Goal: Task Accomplishment & Management: Complete application form

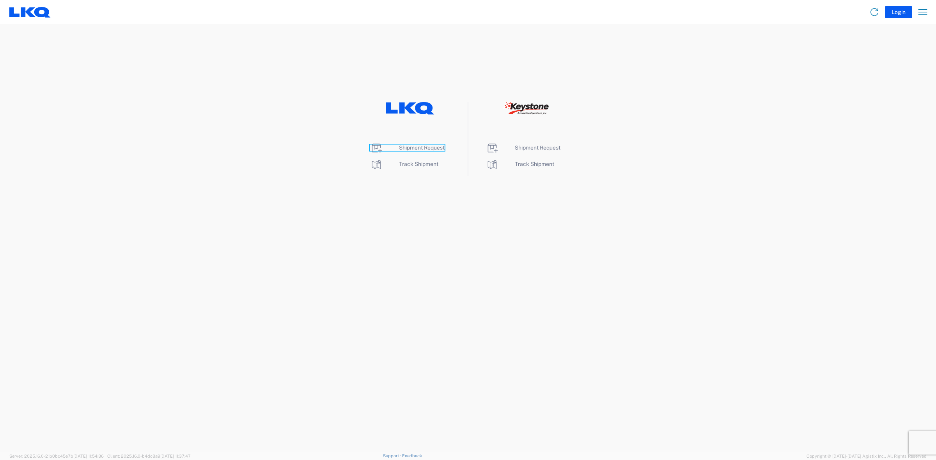
click at [432, 149] on span "Shipment Request" at bounding box center [422, 148] width 46 height 6
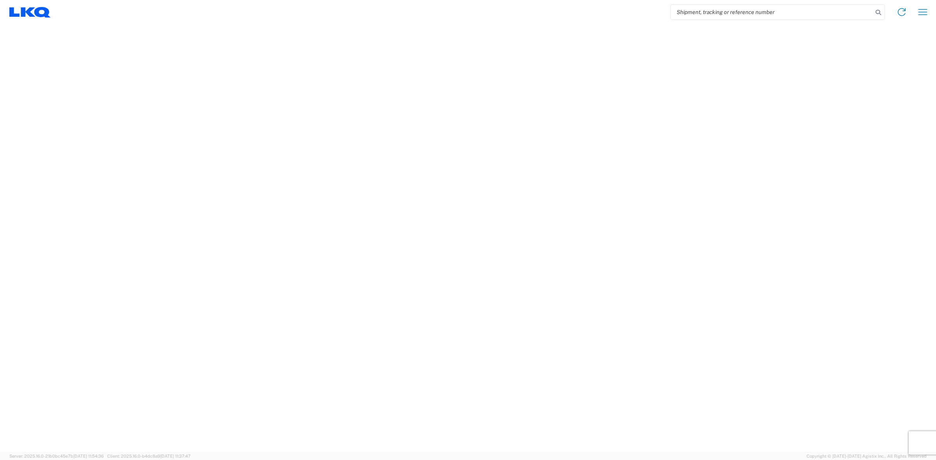
select select "FULL"
select select "LBS"
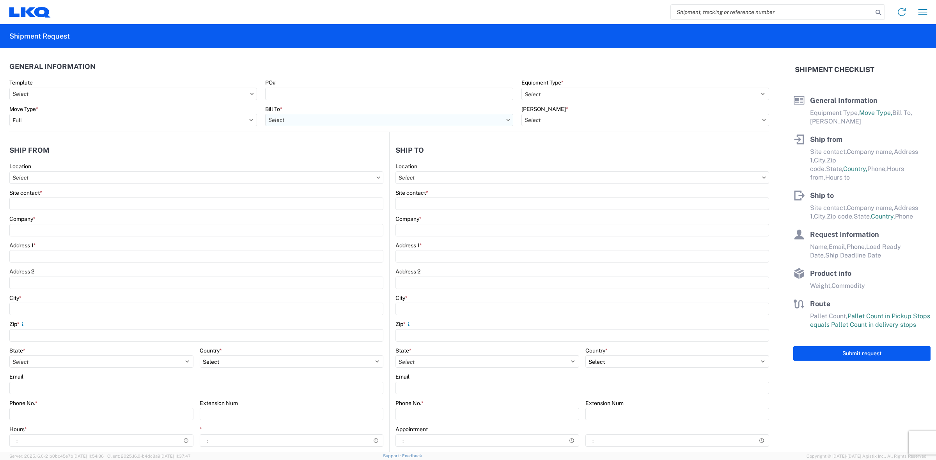
click at [400, 118] on form "General Information Template PO# Equipment Type * Select 53’ Dry Van Flatbed Dr…" at bounding box center [393, 250] width 787 height 404
click at [603, 68] on header "General Information" at bounding box center [388, 67] width 759 height 18
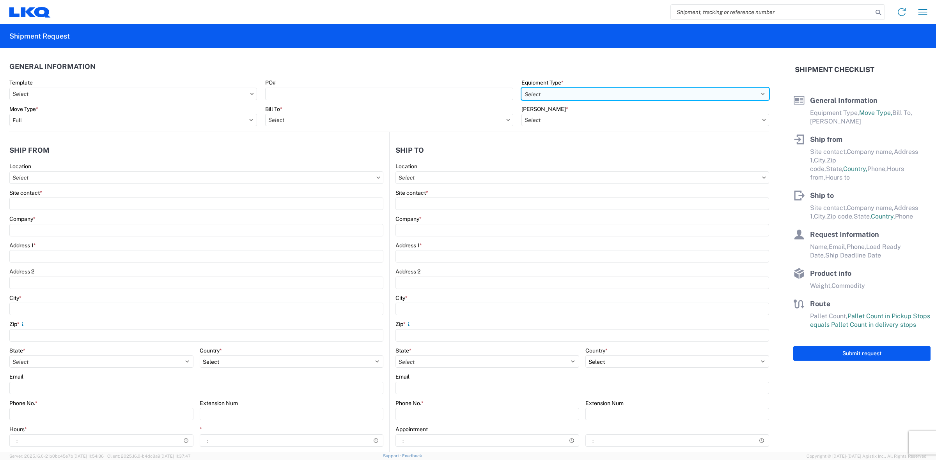
click at [541, 96] on select "Select 53’ Dry Van Flatbed Dropdeck (van) Lowboy (flatbed) Rail" at bounding box center [645, 94] width 248 height 12
select select "STDV"
click at [521, 88] on select "Select 53’ Dry Van Flatbed Dropdeck (van) Lowboy (flatbed) Rail" at bounding box center [645, 94] width 248 height 12
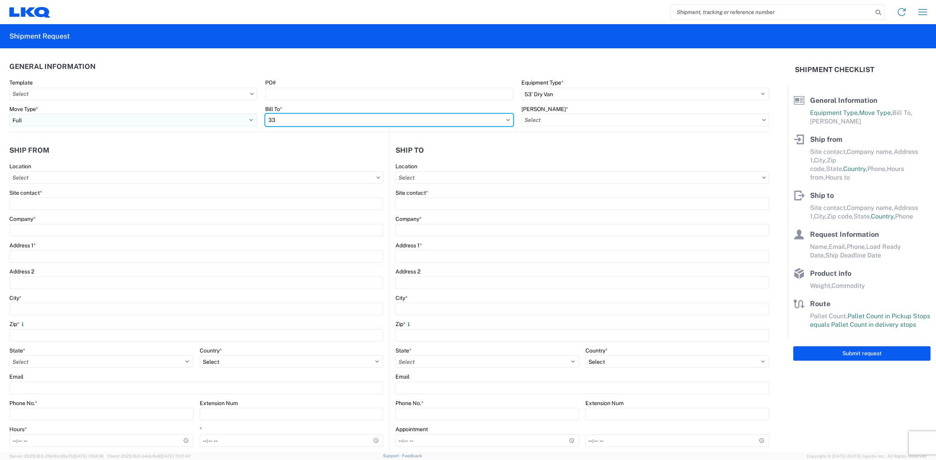
type input "3"
type input "1760"
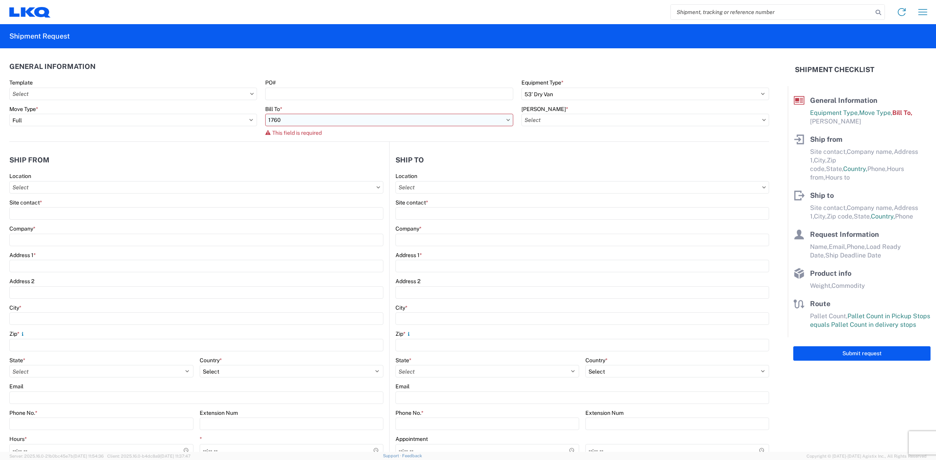
click at [293, 120] on input "1760" at bounding box center [389, 120] width 248 height 12
click at [305, 134] on input at bounding box center [332, 139] width 127 height 12
type input "1760"
click at [314, 155] on div "1760 - LKQ Best Core" at bounding box center [333, 155] width 136 height 12
type input "1760 - LKQ Best Core"
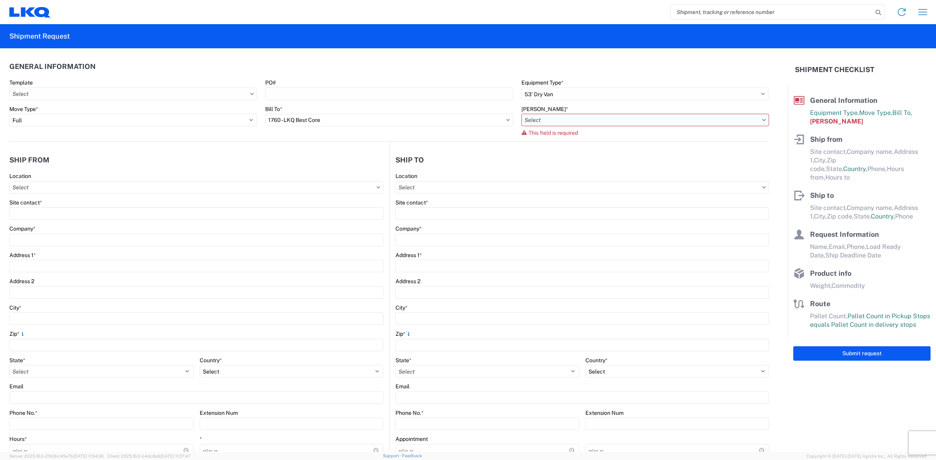
click at [585, 123] on input "[PERSON_NAME] *" at bounding box center [645, 120] width 248 height 12
click at [588, 143] on input at bounding box center [586, 139] width 127 height 12
click at [592, 152] on div "1760-1300-50180-0000 - 1760 Freight In - Cores" at bounding box center [586, 155] width 136 height 12
type input "1760-1300-50180-0000 - 1760 Freight In - Cores"
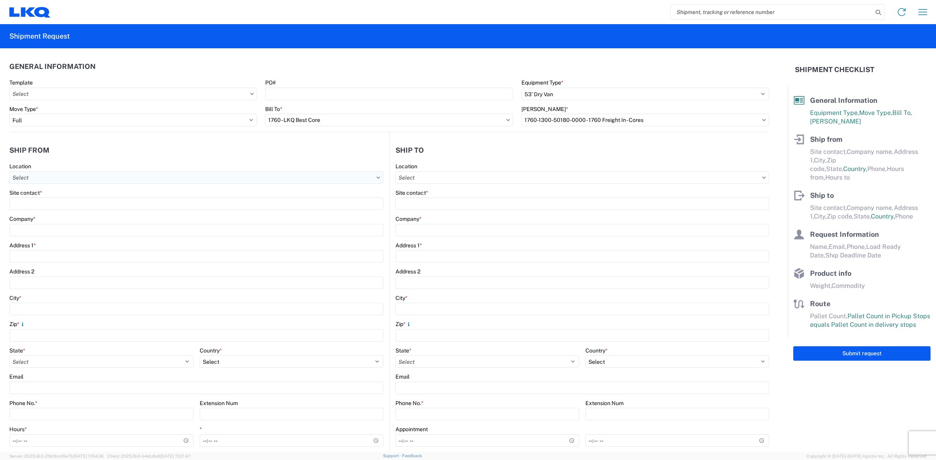
click at [191, 177] on input "Location" at bounding box center [196, 178] width 374 height 12
type input "1732"
click at [57, 213] on div "1732- LKQ Casa Grande" at bounding box center [79, 212] width 136 height 12
type input "1732- LKQ Casa Grande"
type input "LKQ Corporation"
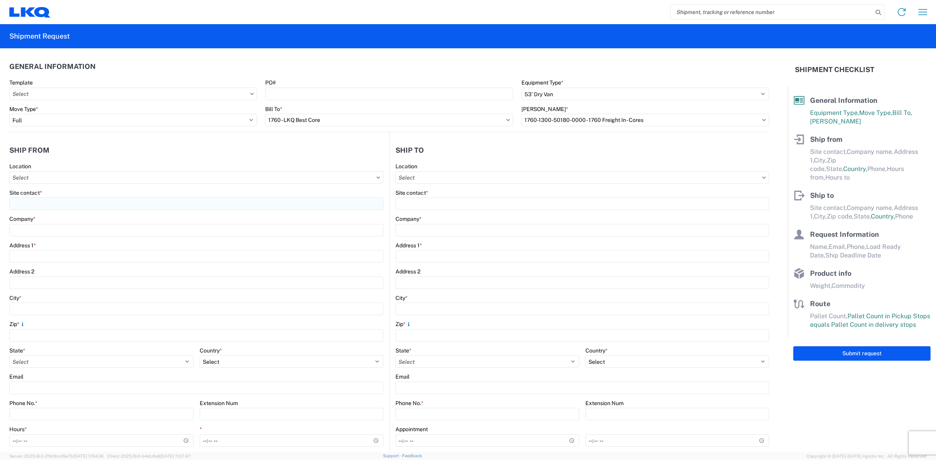
type input "[STREET_ADDRESS][PERSON_NAME]"
type input "Casa Grande"
type input "85193"
select select "AZ"
select select "US"
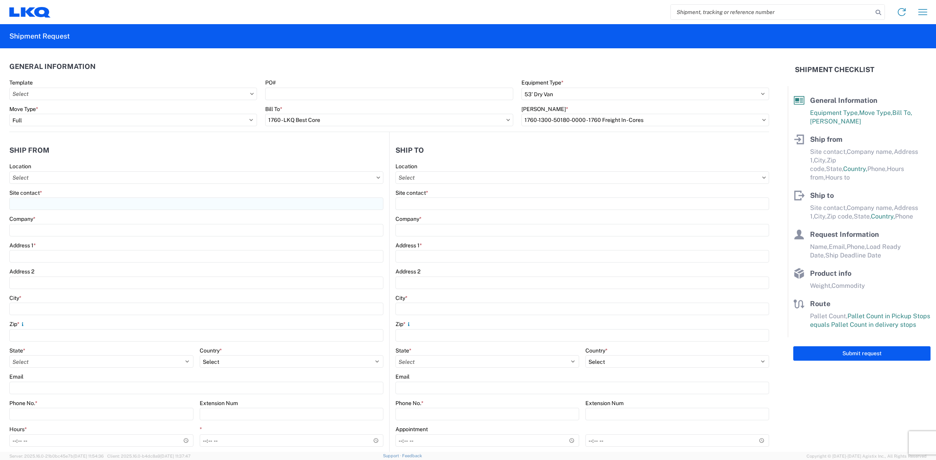
type input "[PHONE_NUMBER]"
type input "00:00"
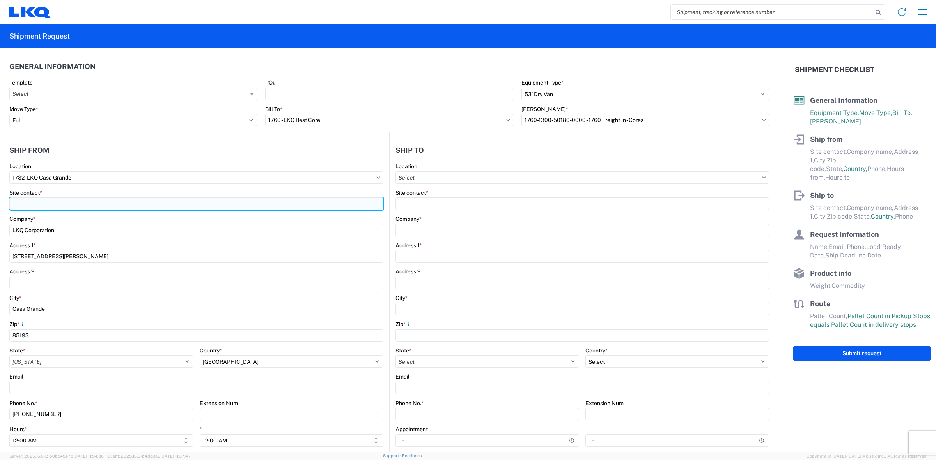
click at [61, 205] on input "Site contact *" at bounding box center [196, 204] width 374 height 12
type input "[PERSON_NAME]"
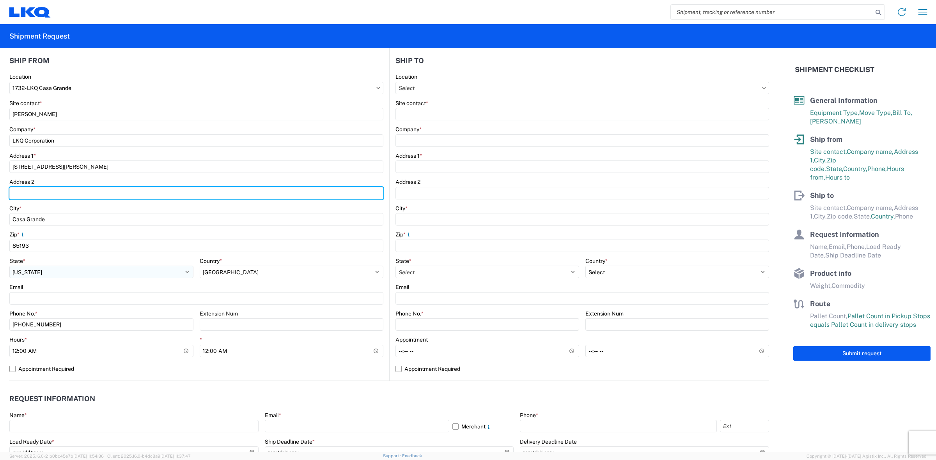
scroll to position [97, 0]
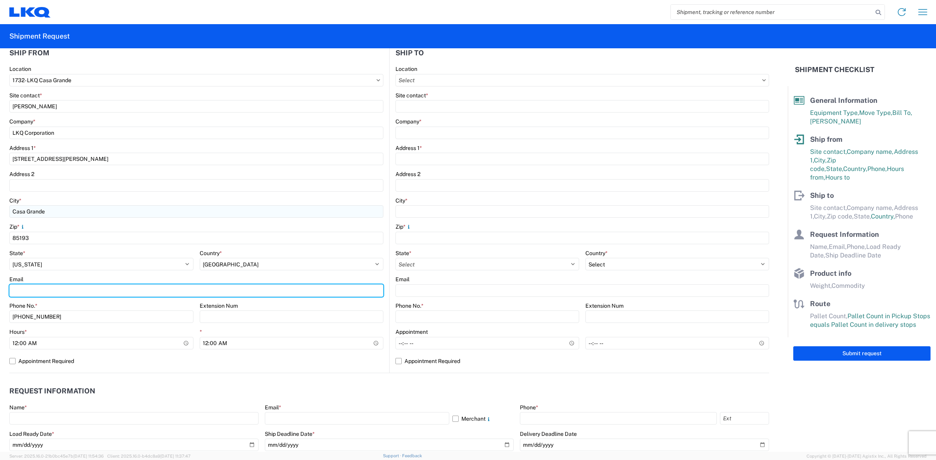
drag, startPoint x: 97, startPoint y: 291, endPoint x: 82, endPoint y: 212, distance: 79.7
click at [97, 289] on input "Email" at bounding box center [196, 291] width 374 height 12
type input "[EMAIL_ADDRESS][DOMAIN_NAME]"
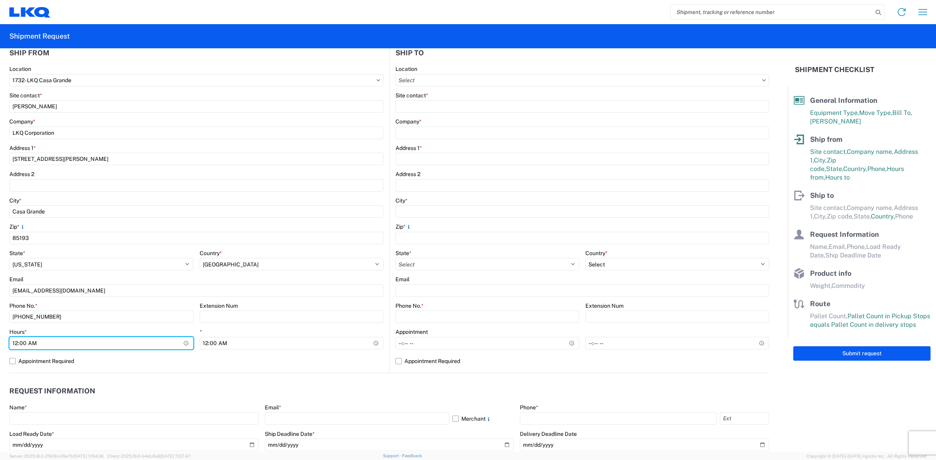
type input "07:00"
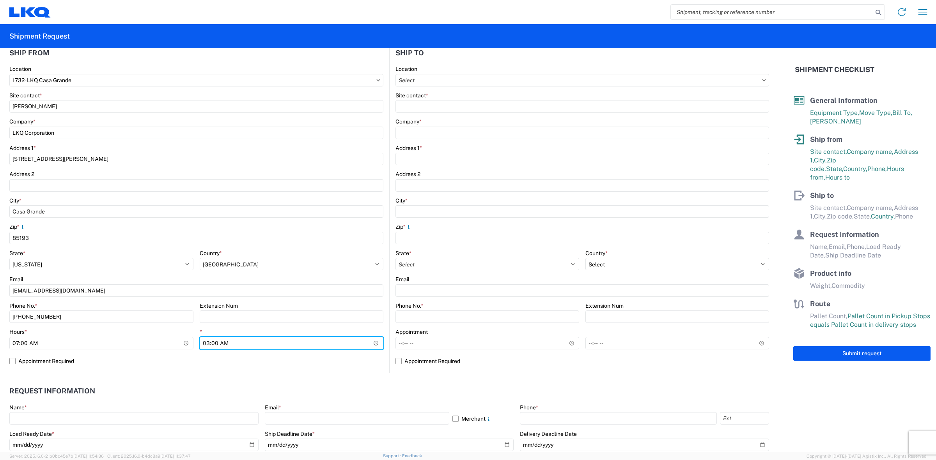
type input "15:00"
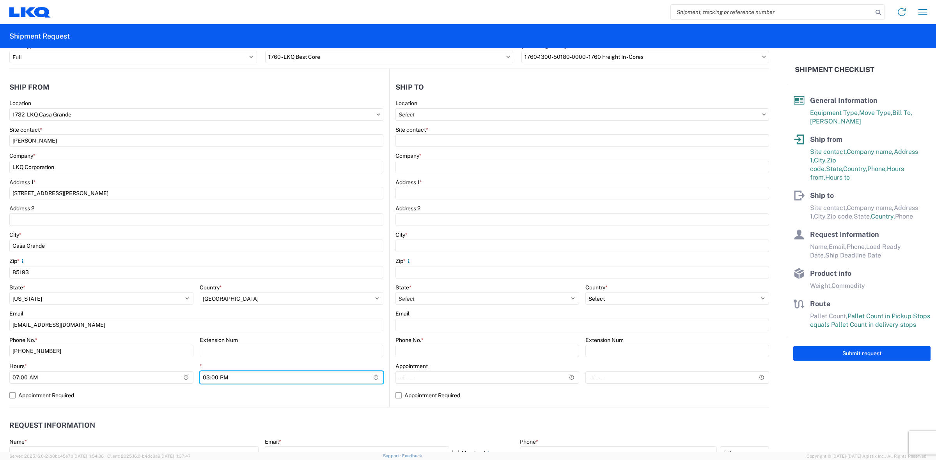
scroll to position [49, 0]
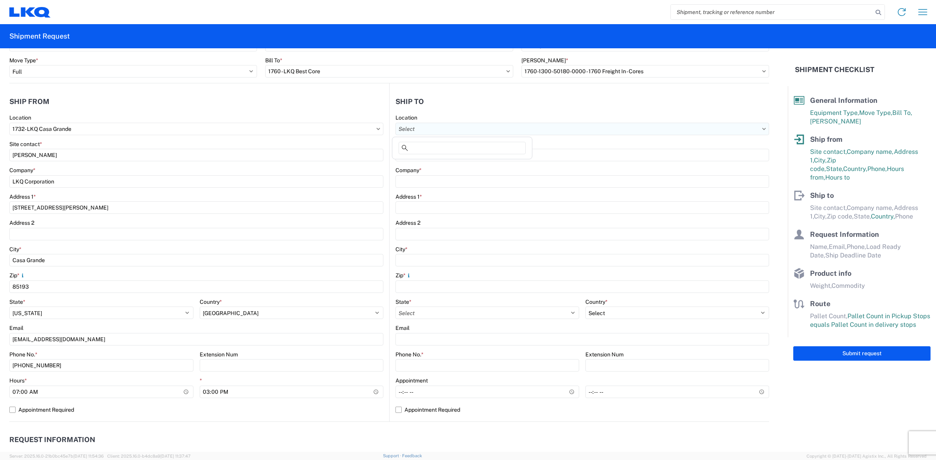
click at [576, 130] on input "Location" at bounding box center [581, 129] width 373 height 12
type input "1760"
click at [448, 163] on div "1760 - LKQ Best Core" at bounding box center [462, 163] width 136 height 12
type input "1760 - LKQ Best Core"
type input "LKQ Corporation"
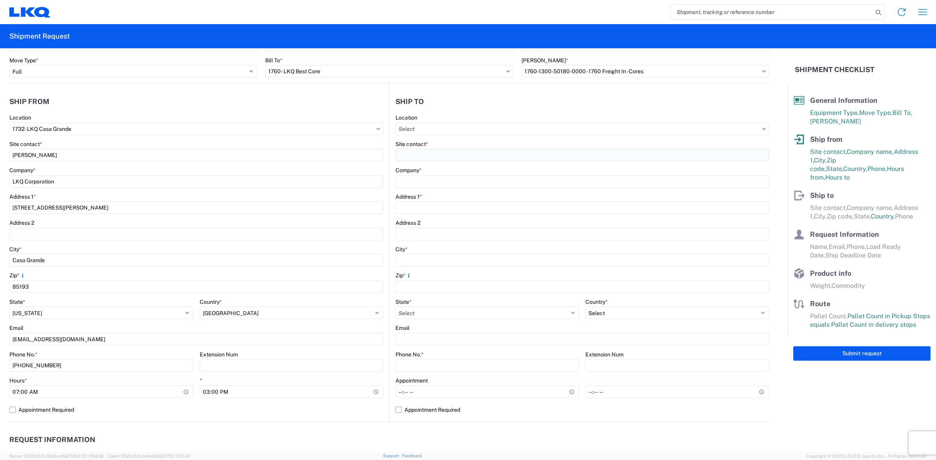
type input "[STREET_ADDRESS]"
type input "[GEOGRAPHIC_DATA]"
type input "77038"
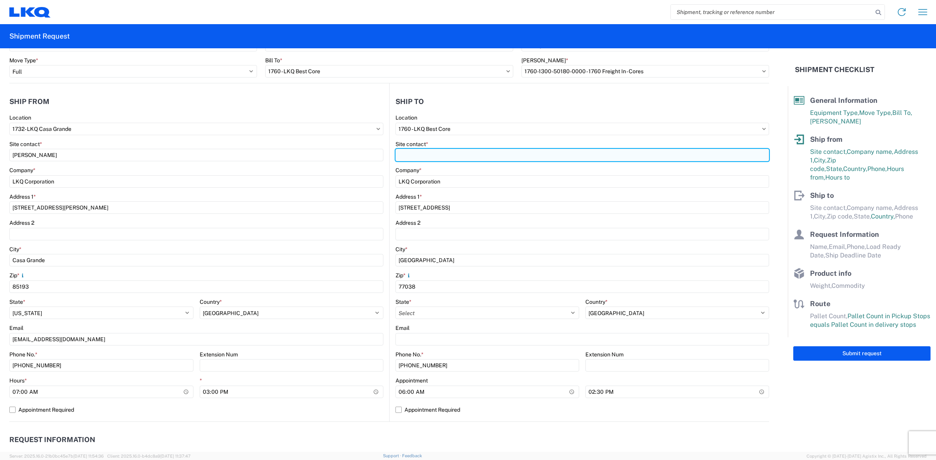
select select "US"
drag, startPoint x: 448, startPoint y: 159, endPoint x: 441, endPoint y: 133, distance: 27.2
click at [448, 159] on input "Site contact *" at bounding box center [581, 155] width 373 height 12
type input "r"
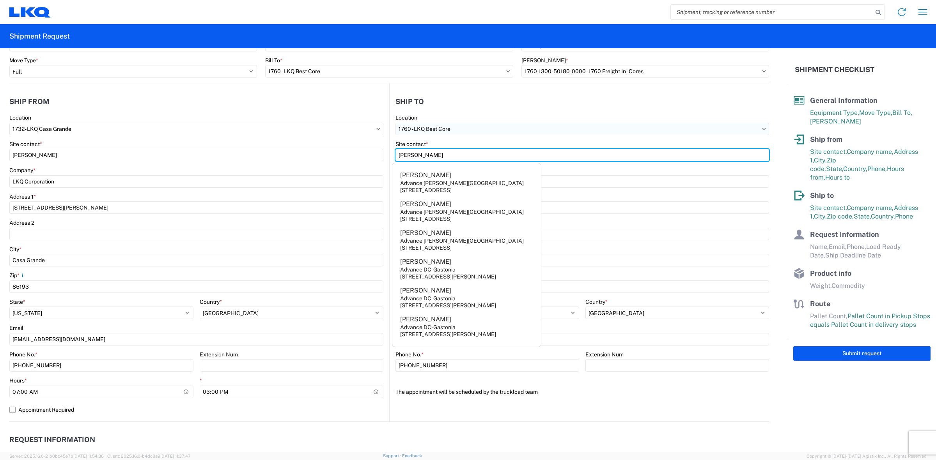
type input "[PERSON_NAME]"
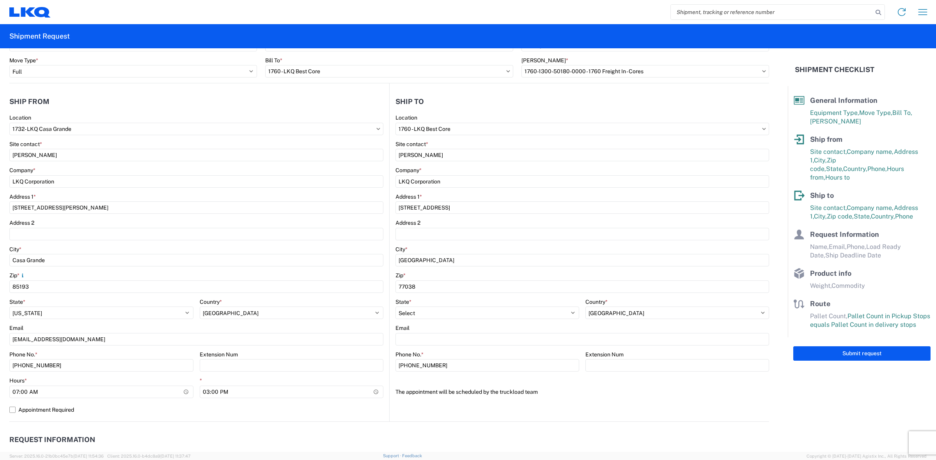
click at [437, 409] on agx-form-section "Ship to 1760 Location 1760 - LKQ Best Core Site contact * [PERSON_NAME] Company…" at bounding box center [578, 257] width 379 height 329
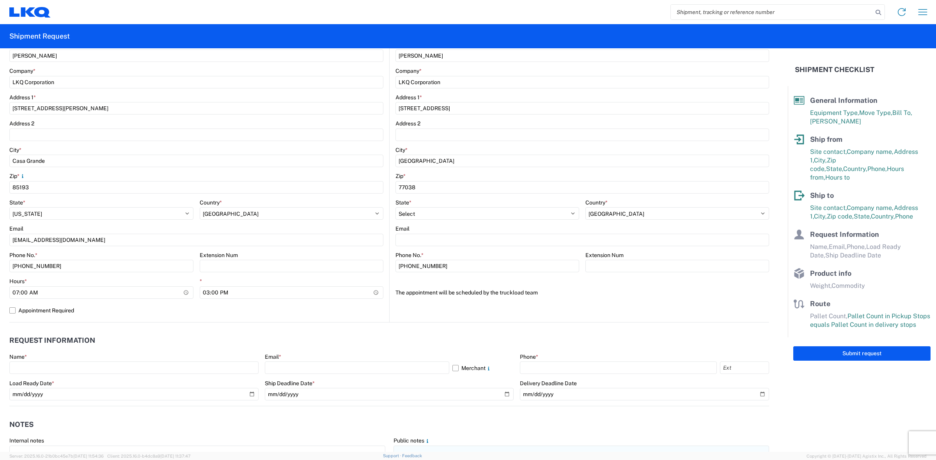
scroll to position [195, 0]
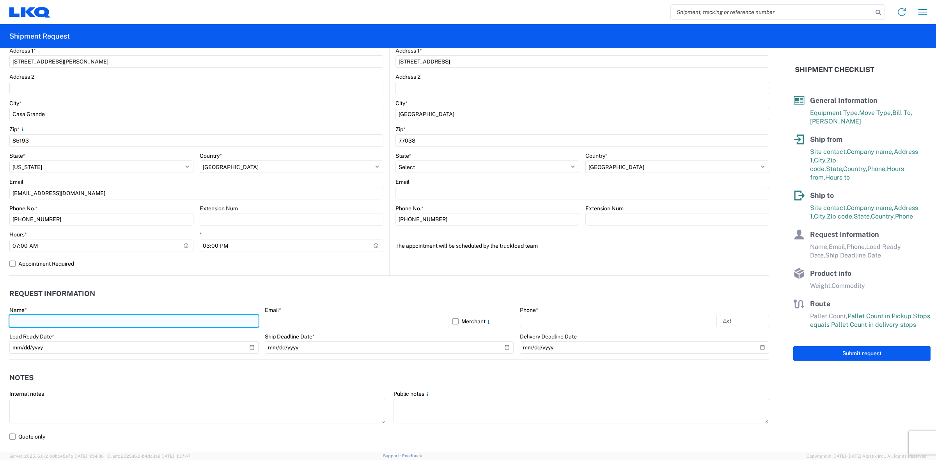
click at [134, 324] on input "text" at bounding box center [133, 321] width 249 height 12
type input "[PERSON_NAME]"
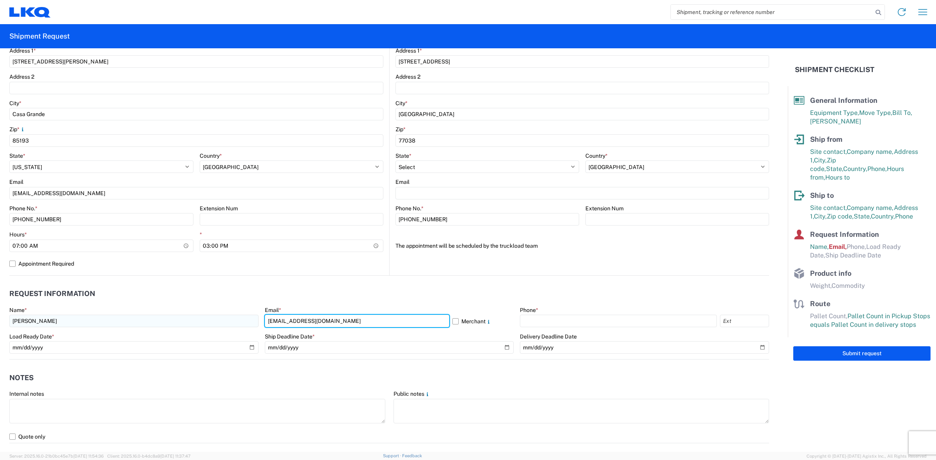
type input "[EMAIL_ADDRESS][DOMAIN_NAME]"
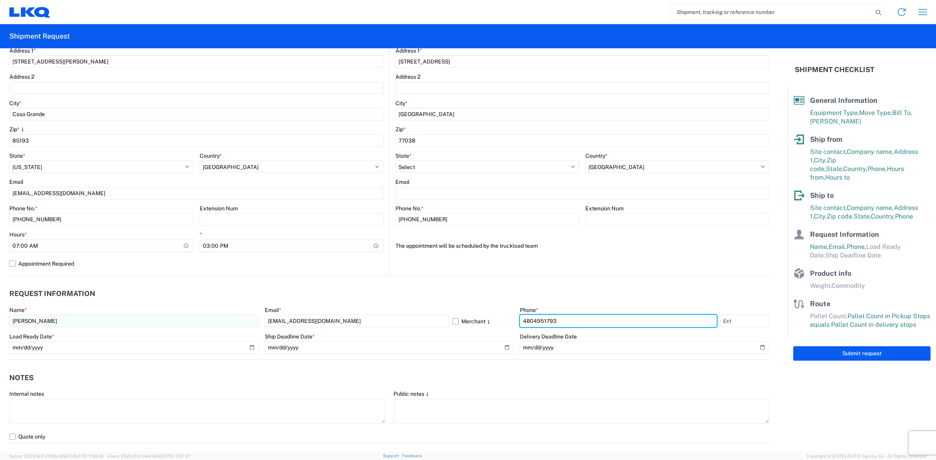
type input "4804951793"
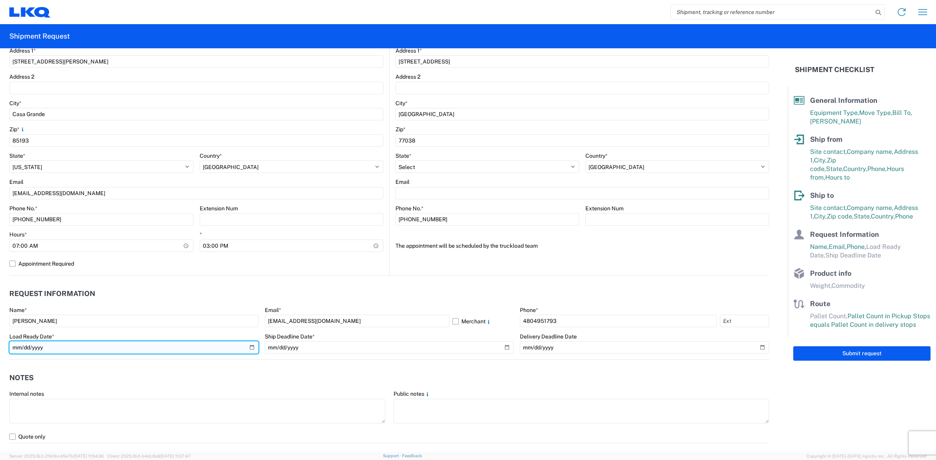
click at [250, 348] on input "date" at bounding box center [133, 347] width 249 height 12
type input "[DATE]"
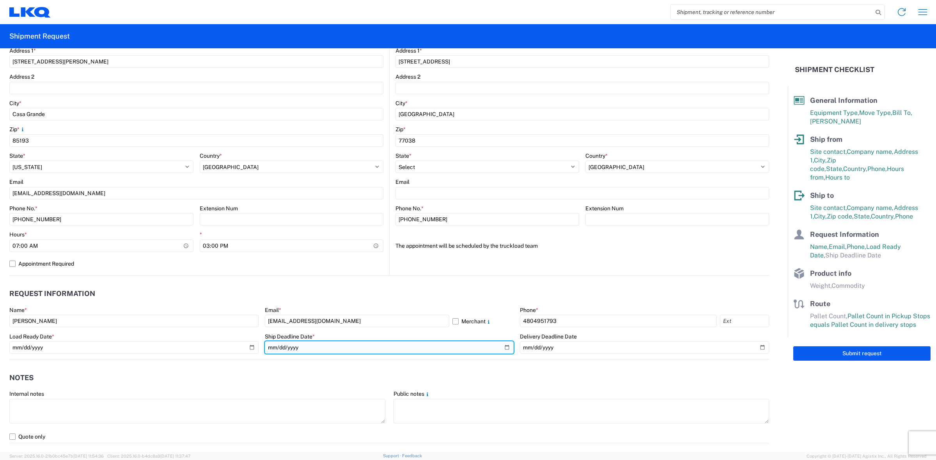
click at [505, 345] on input "date" at bounding box center [389, 347] width 249 height 12
type input "[DATE]"
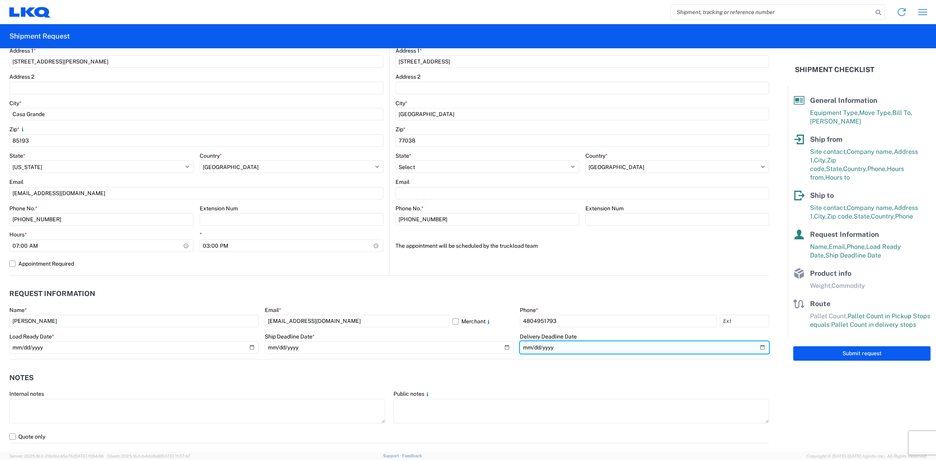
click at [699, 351] on input "date" at bounding box center [644, 347] width 249 height 12
click at [761, 346] on input "date" at bounding box center [644, 347] width 249 height 12
click at [757, 345] on input "date" at bounding box center [644, 347] width 249 height 12
type input "[DATE]"
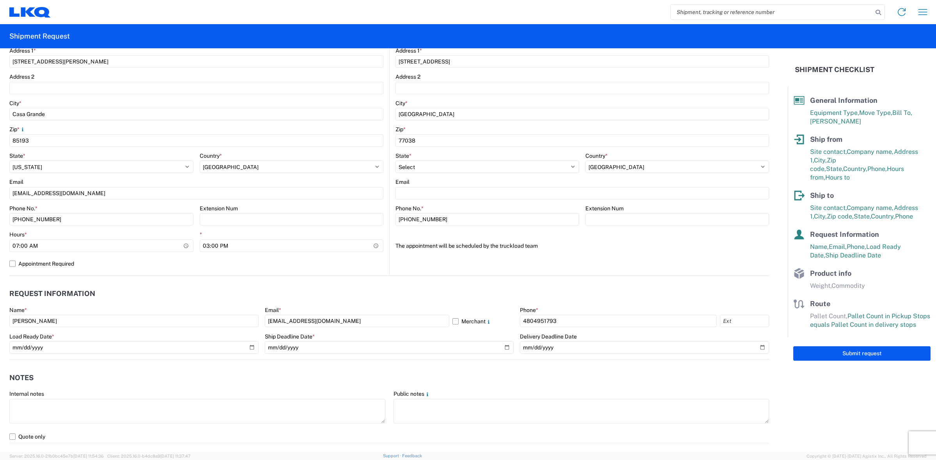
click at [631, 375] on header "Notes" at bounding box center [388, 378] width 759 height 18
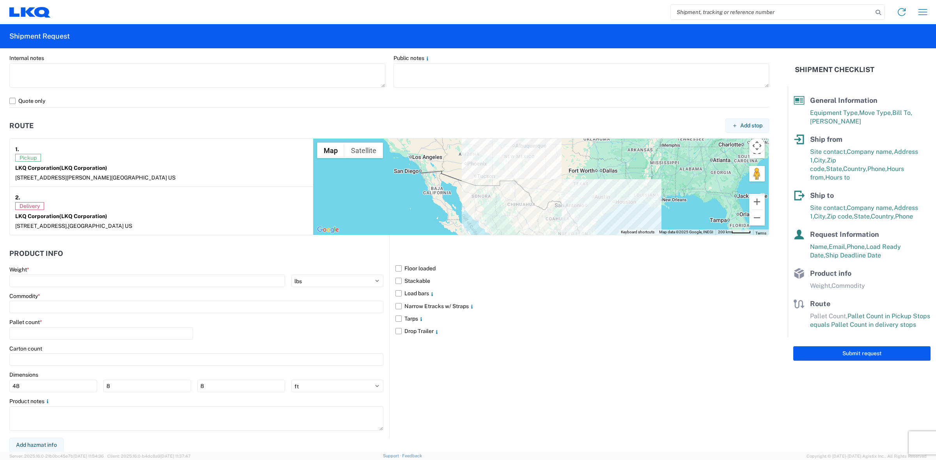
scroll to position [532, 0]
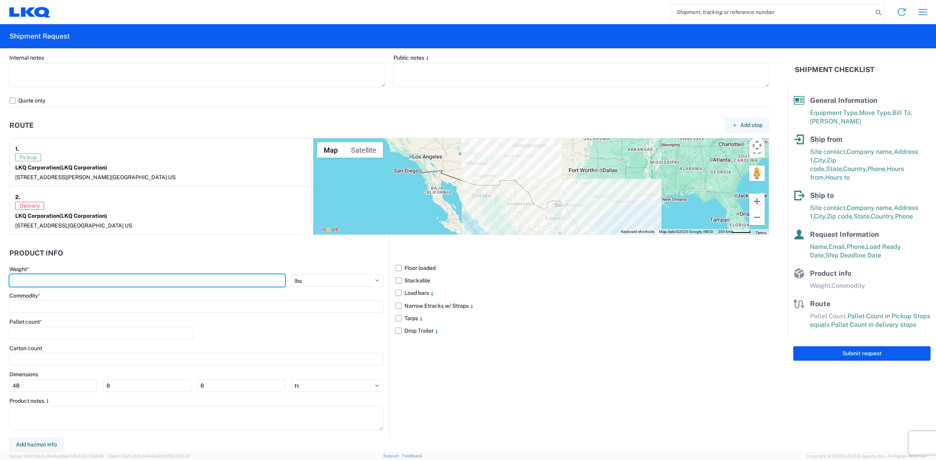
drag, startPoint x: 92, startPoint y: 278, endPoint x: 90, endPoint y: 274, distance: 4.9
click at [90, 277] on input "number" at bounding box center [147, 280] width 276 height 12
type input "40000"
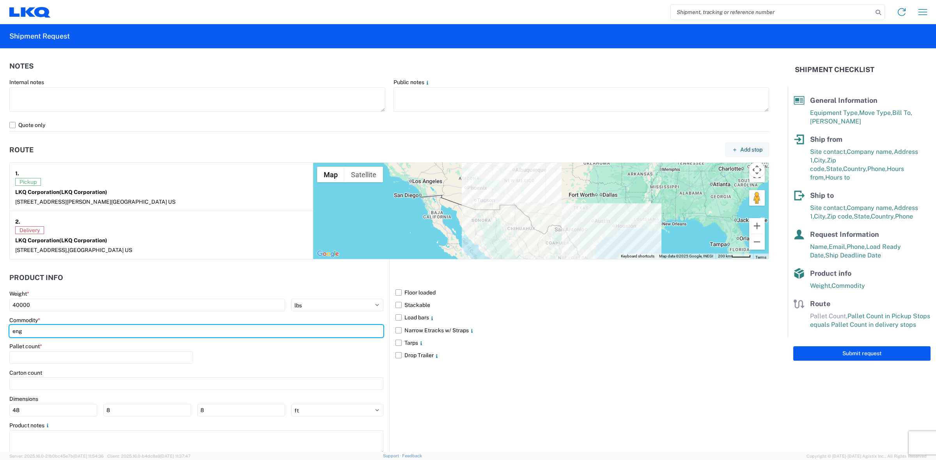
scroll to position [483, 0]
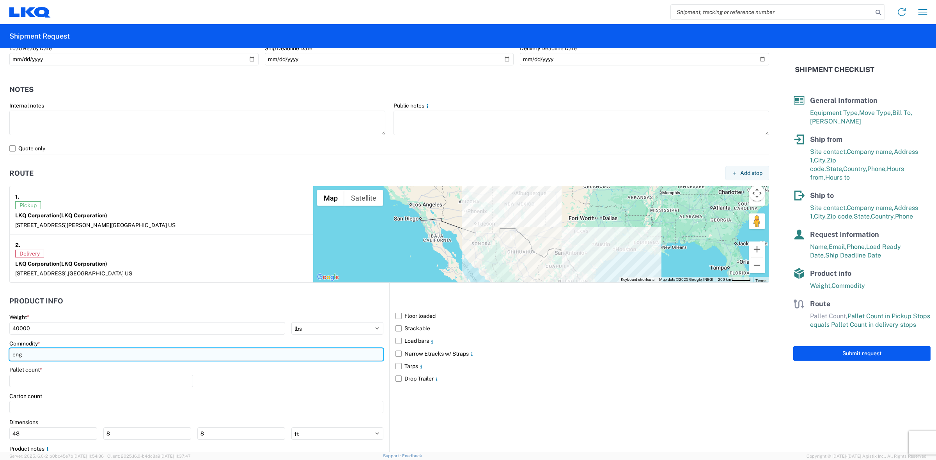
type input "eng"
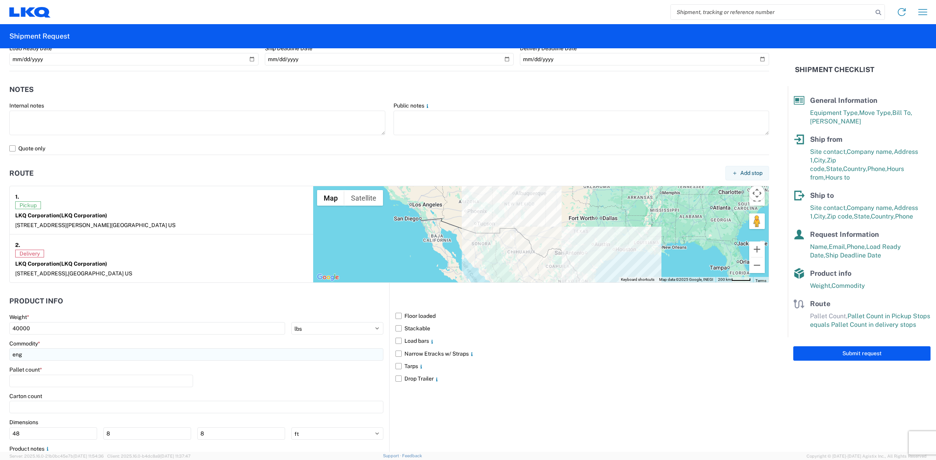
click at [55, 356] on input "eng" at bounding box center [196, 354] width 374 height 12
type input "e"
click at [61, 389] on div "Engines, Transmissions" at bounding box center [79, 390] width 136 height 12
type input "Engines, Transmissions"
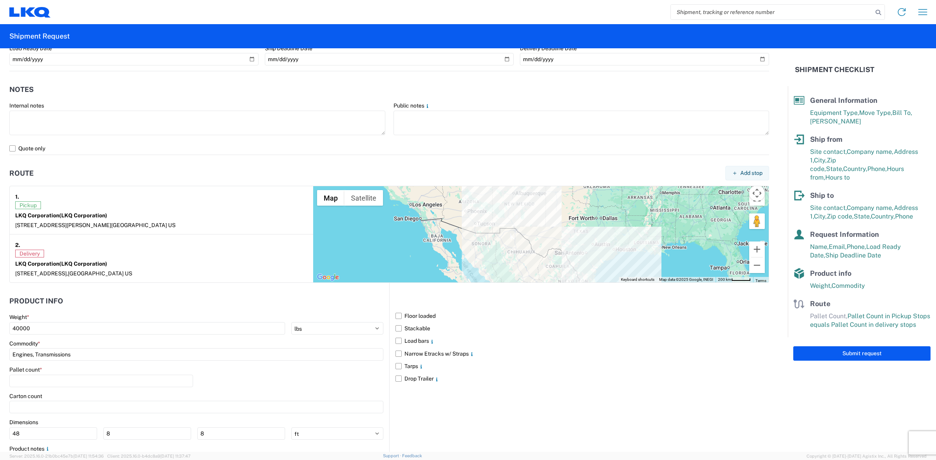
click at [294, 389] on div "Pallet count *" at bounding box center [196, 379] width 374 height 27
click at [117, 386] on input "number" at bounding box center [101, 381] width 184 height 12
type input "20"
click at [565, 346] on label "Load bars" at bounding box center [581, 341] width 373 height 12
click at [0, 0] on input "Load bars" at bounding box center [0, 0] width 0 height 0
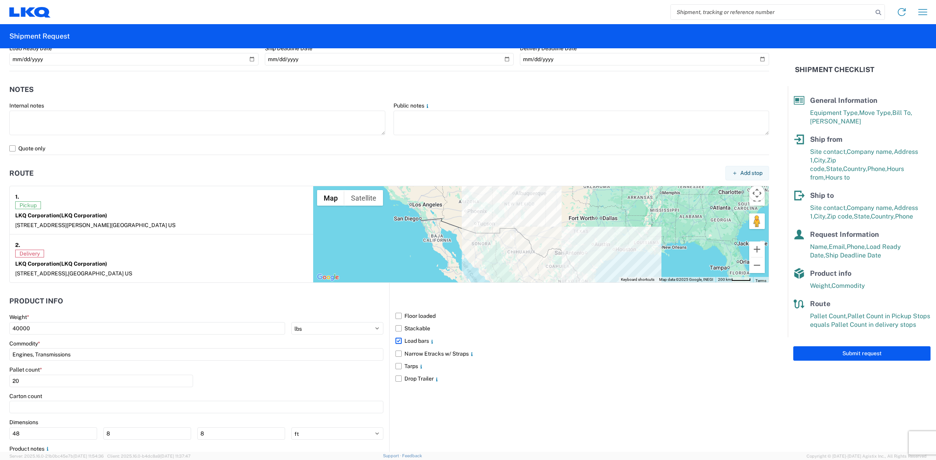
click at [419, 341] on label "Load bars" at bounding box center [581, 341] width 373 height 12
click at [0, 0] on input "Load bars" at bounding box center [0, 0] width 0 height 0
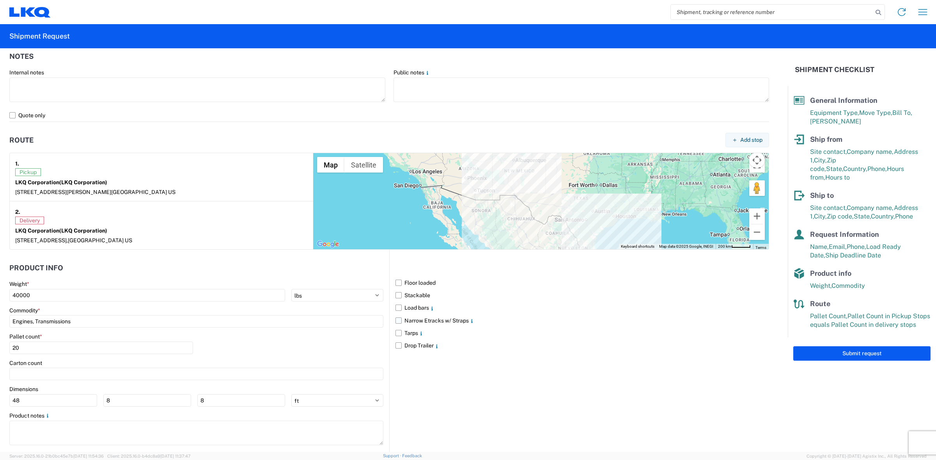
scroll to position [532, 0]
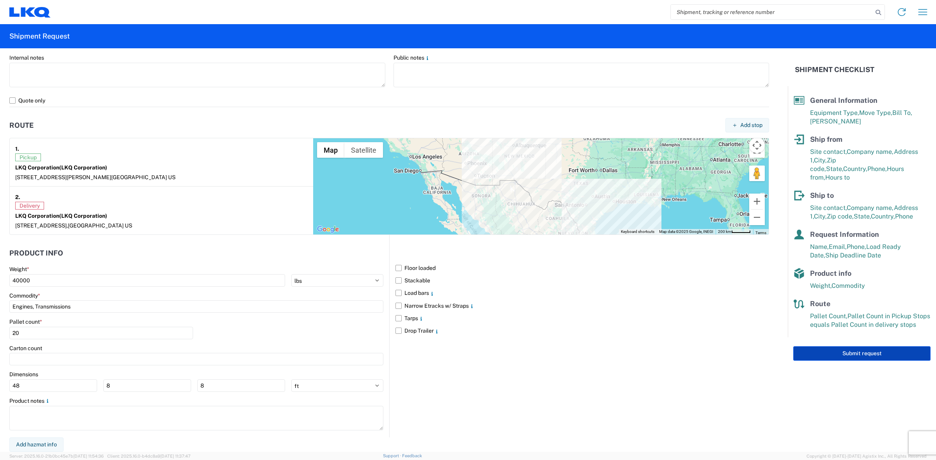
click at [853, 347] on button "Submit request" at bounding box center [861, 354] width 137 height 14
select select "AZ"
select select "US"
